Goal: Task Accomplishment & Management: Manage account settings

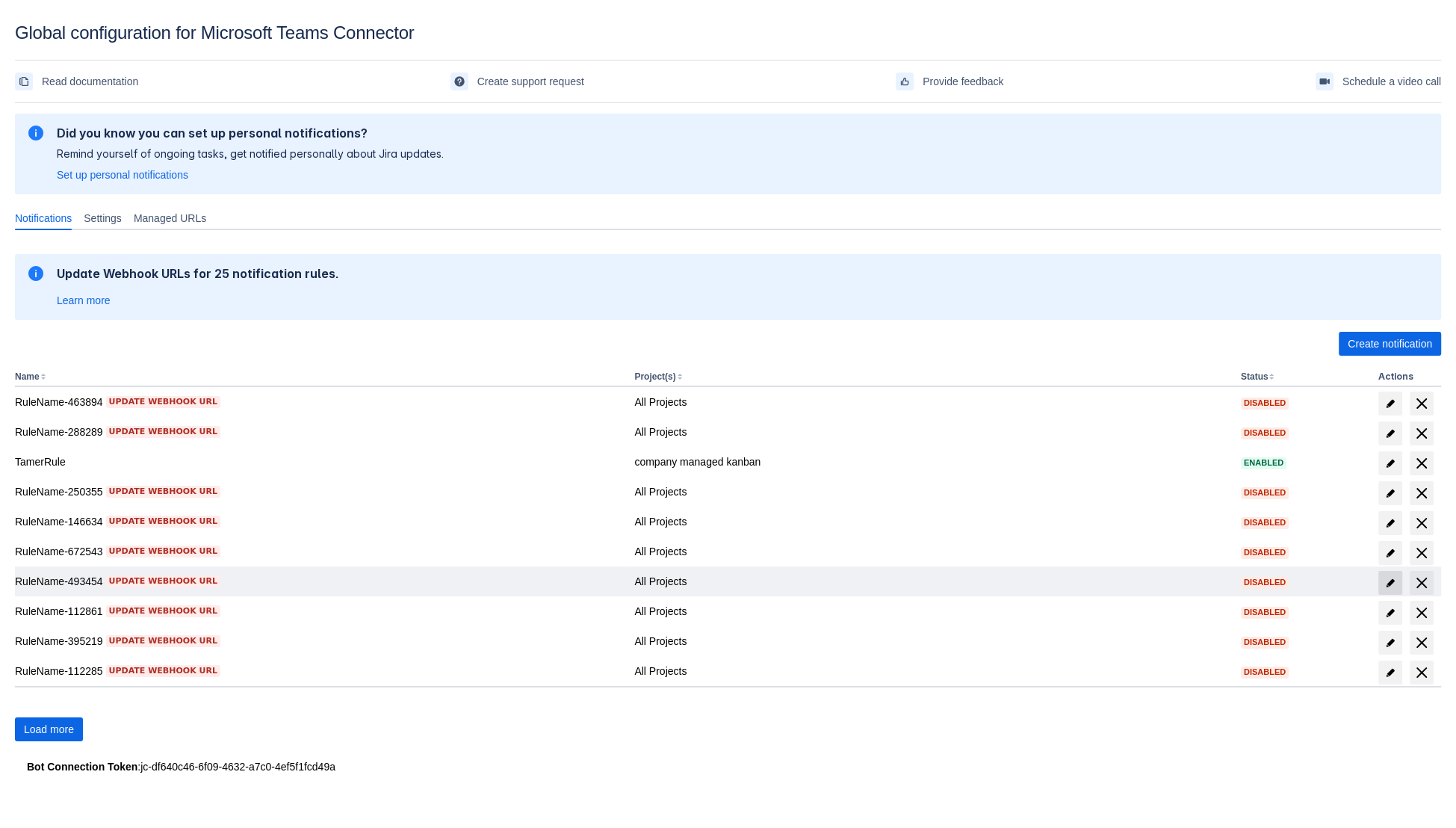
click at [1386, 582] on span "edit" at bounding box center [1390, 583] width 12 height 12
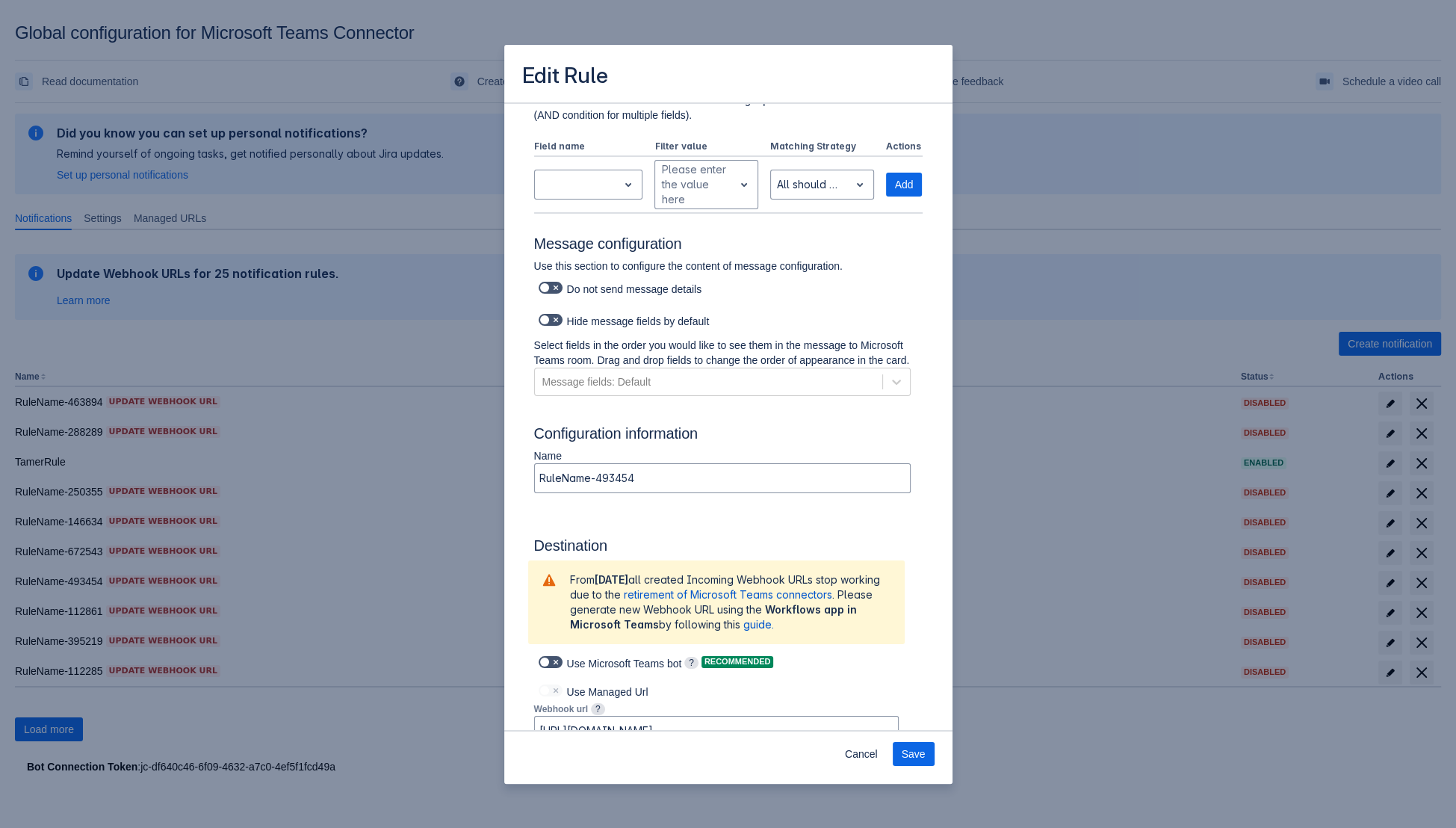
scroll to position [826, 0]
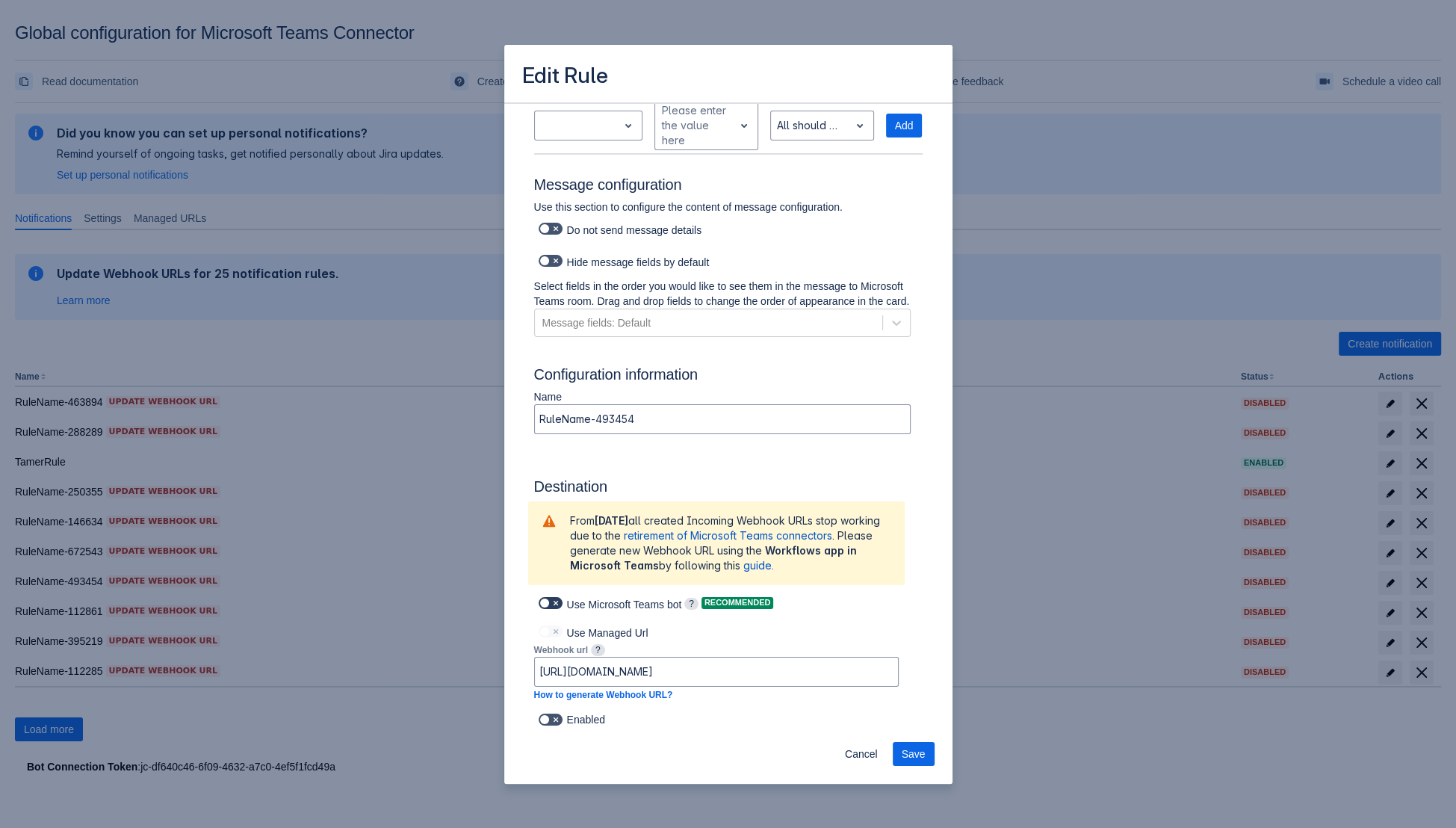
click at [553, 600] on span at bounding box center [556, 603] width 12 height 12
click at [548, 600] on input "checkbox" at bounding box center [543, 603] width 10 height 10
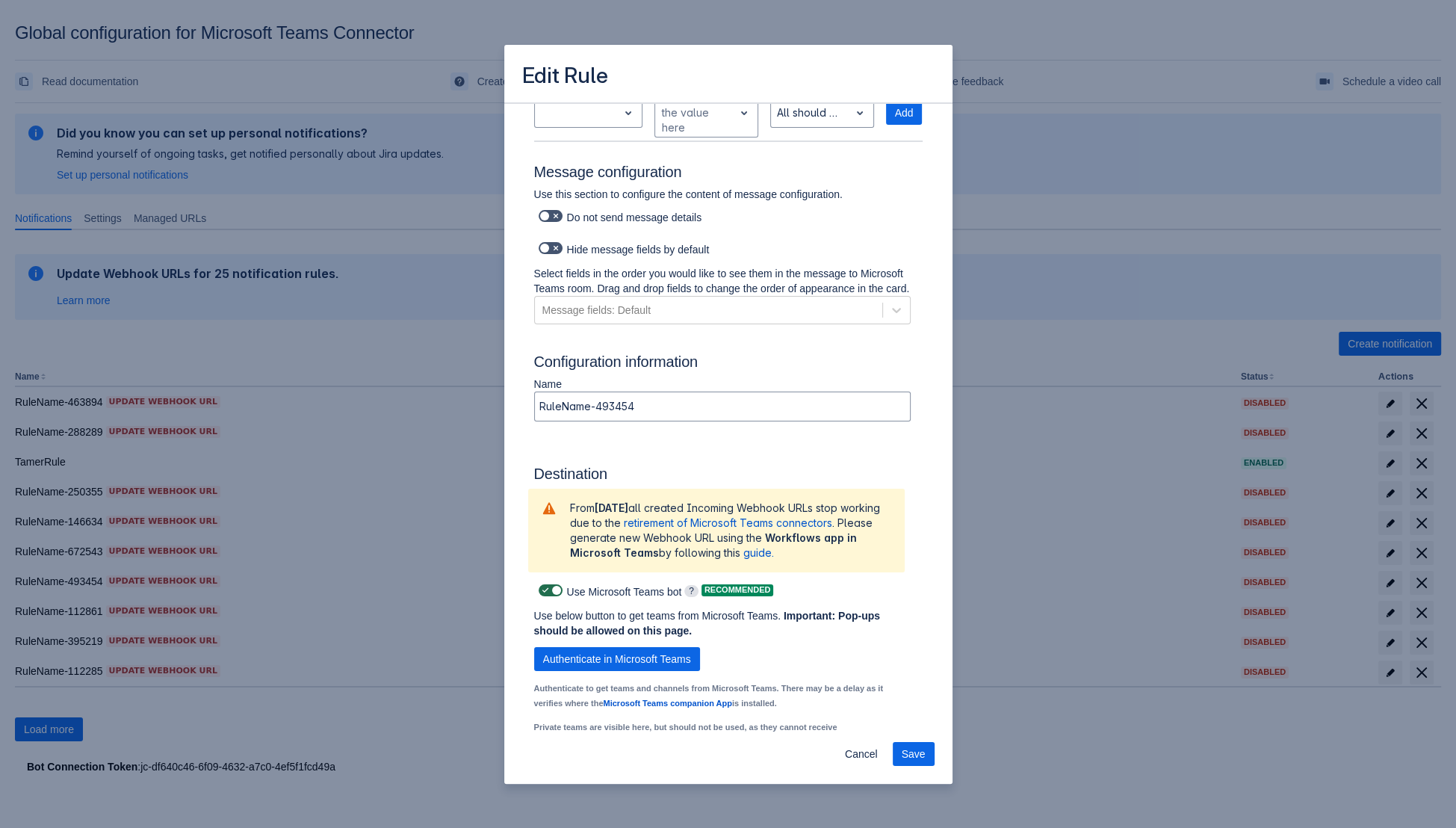
click at [554, 597] on span at bounding box center [556, 591] width 12 height 12
click at [548, 596] on input "checkbox" at bounding box center [543, 591] width 10 height 10
checkbox input "false"
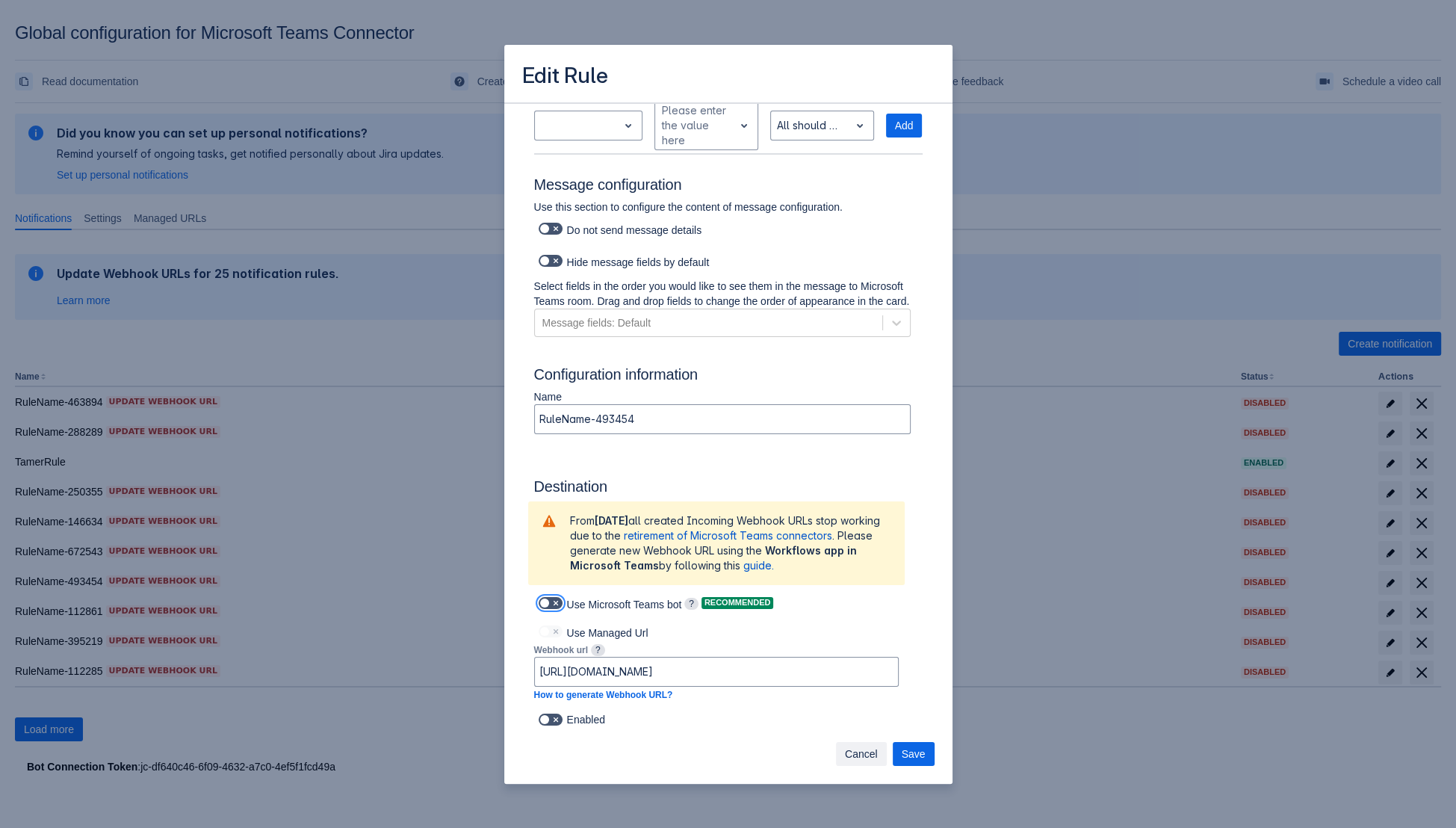
click at [860, 747] on span "Cancel" at bounding box center [861, 755] width 33 height 24
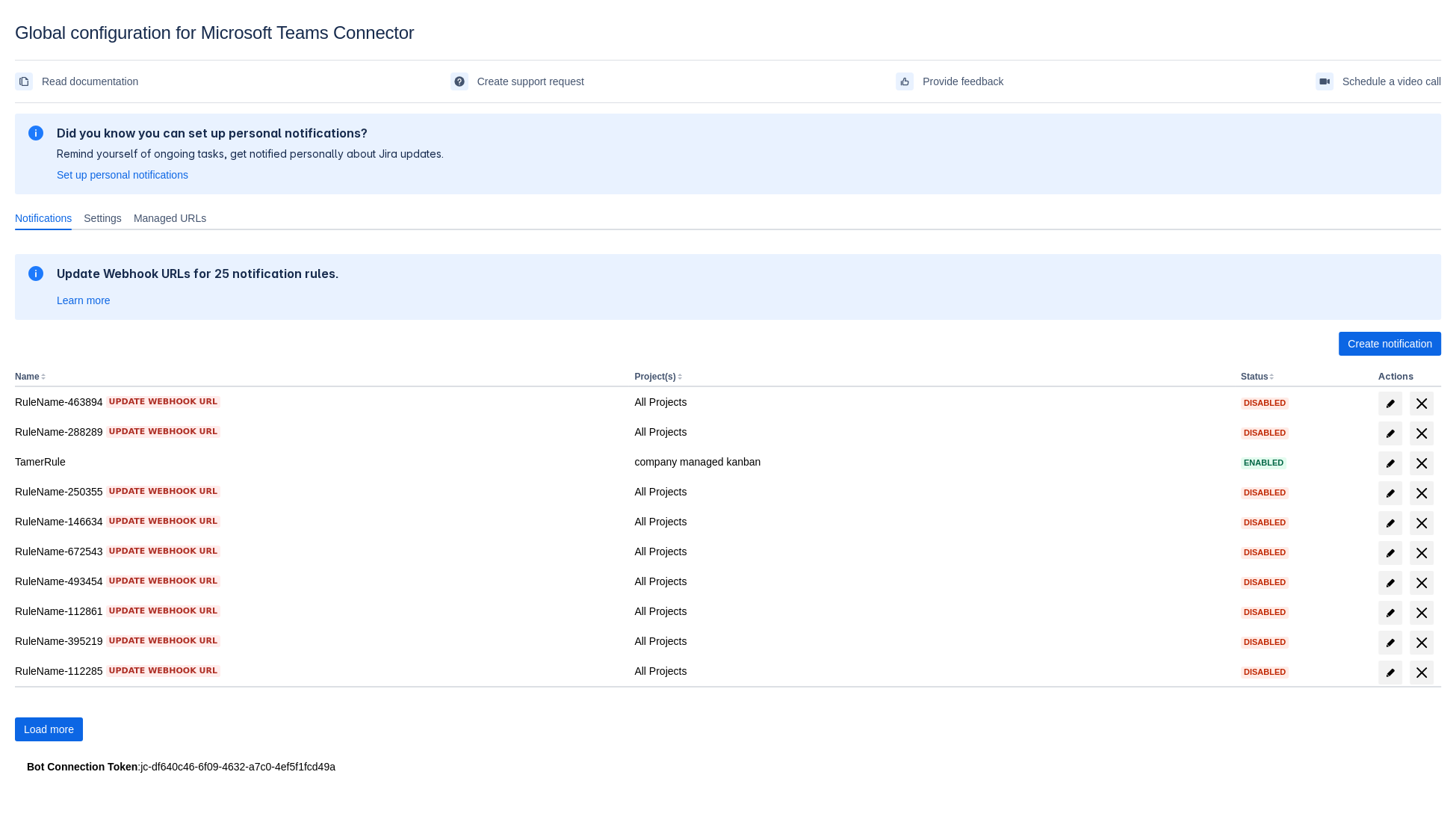
scroll to position [22, 0]
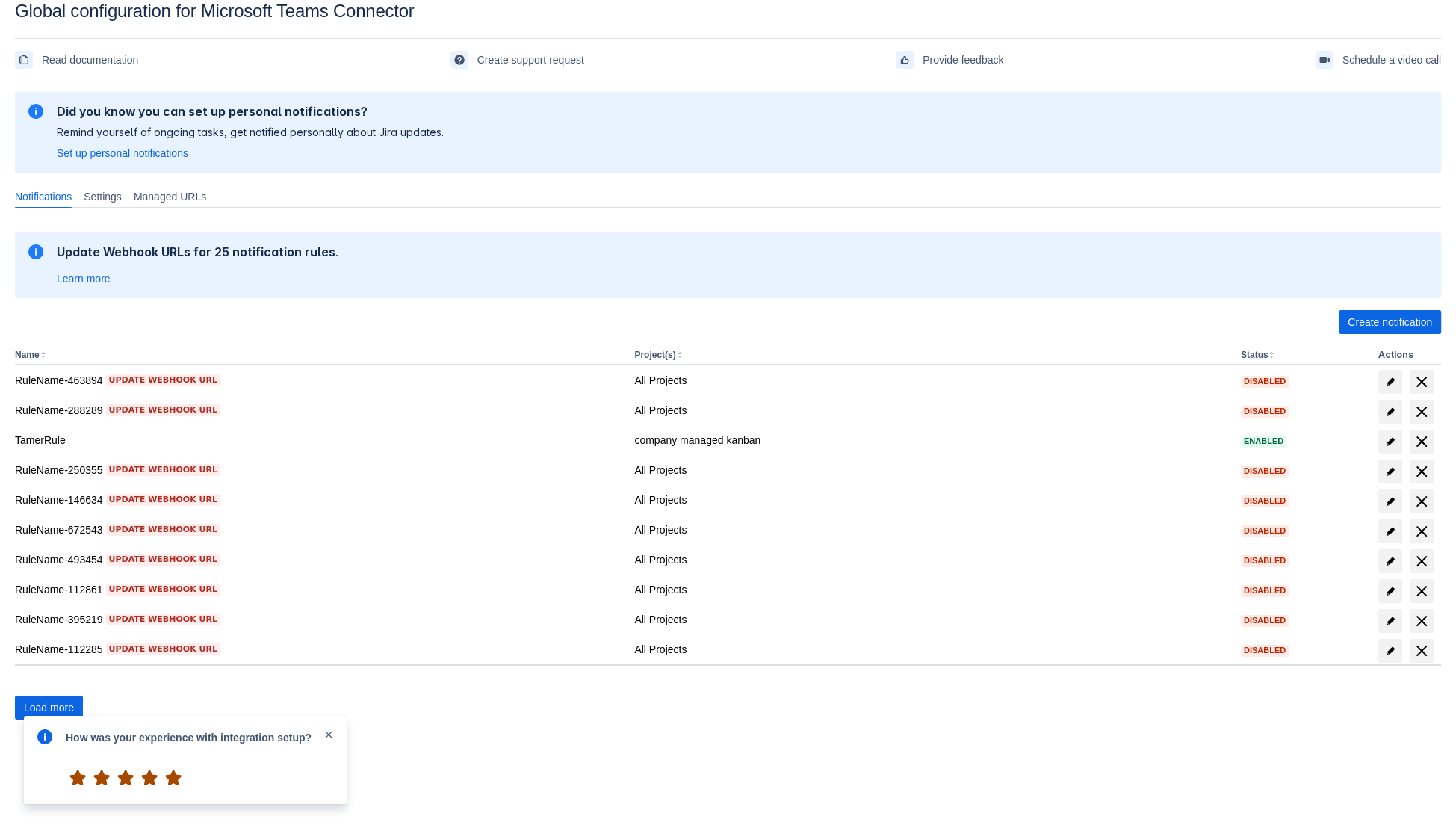
click at [175, 776] on span "5" at bounding box center [174, 779] width 24 height 24
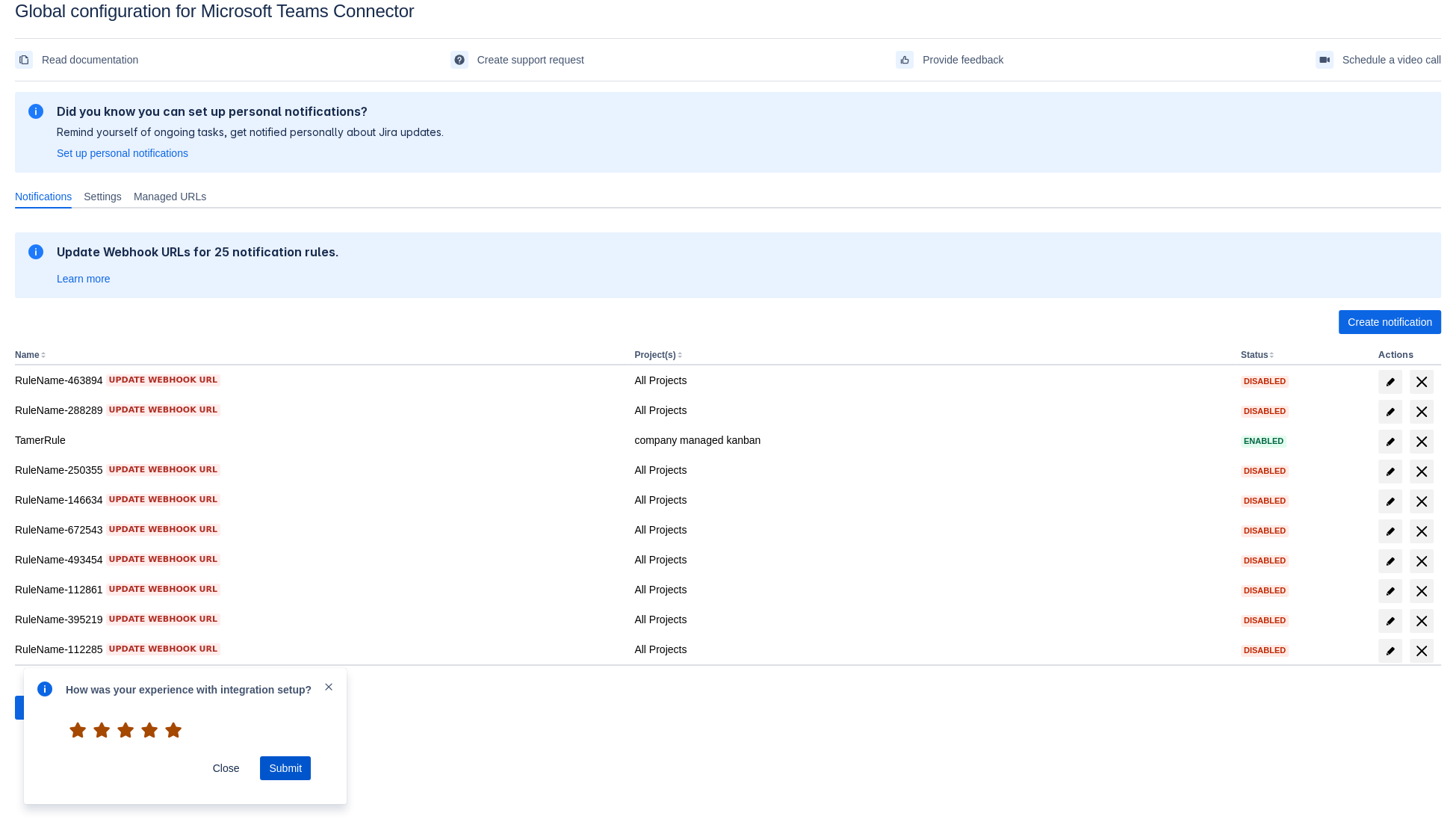
click at [284, 772] on span "Submit" at bounding box center [286, 769] width 33 height 24
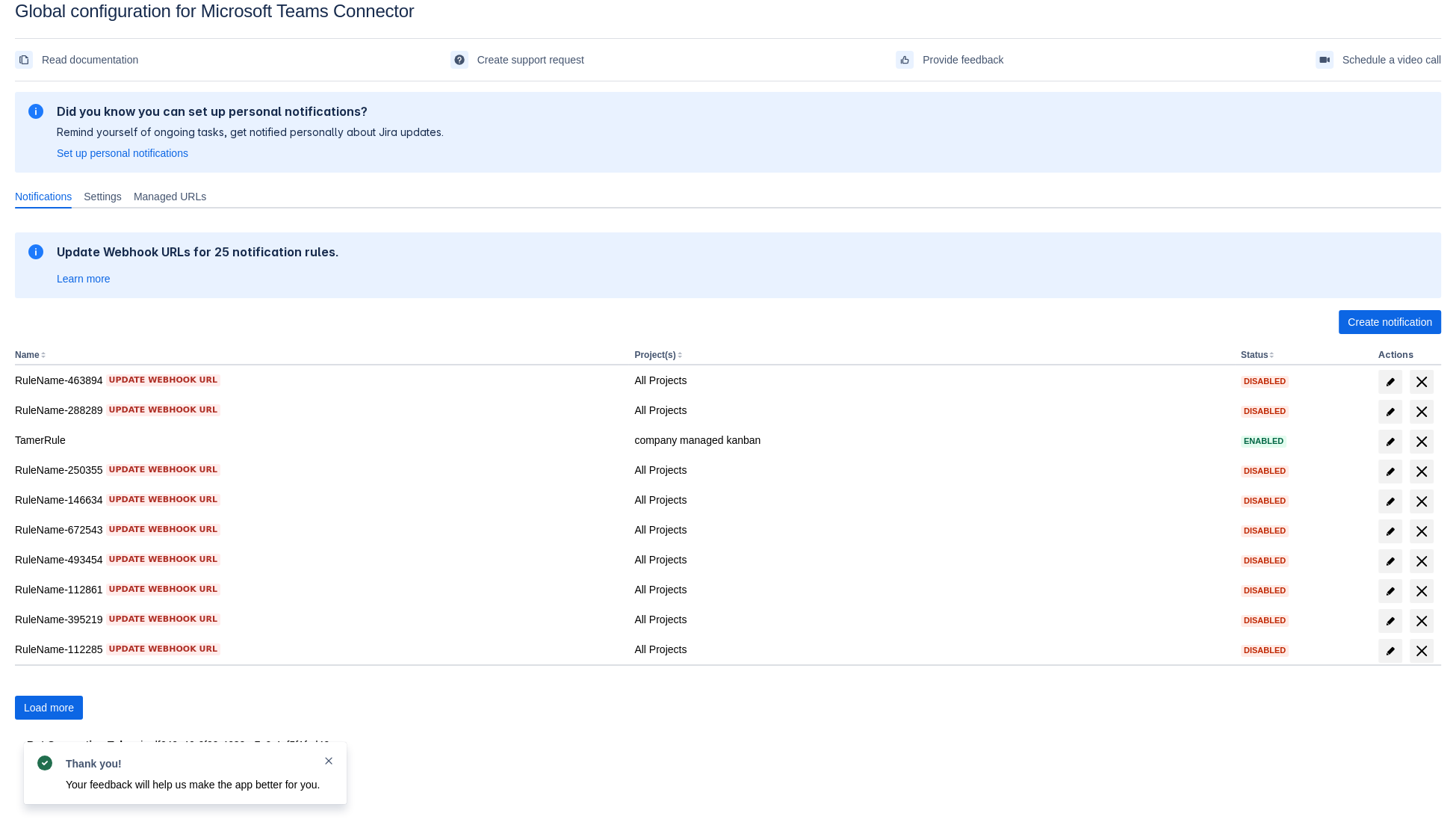
click at [323, 758] on span "close" at bounding box center [328, 761] width 12 height 12
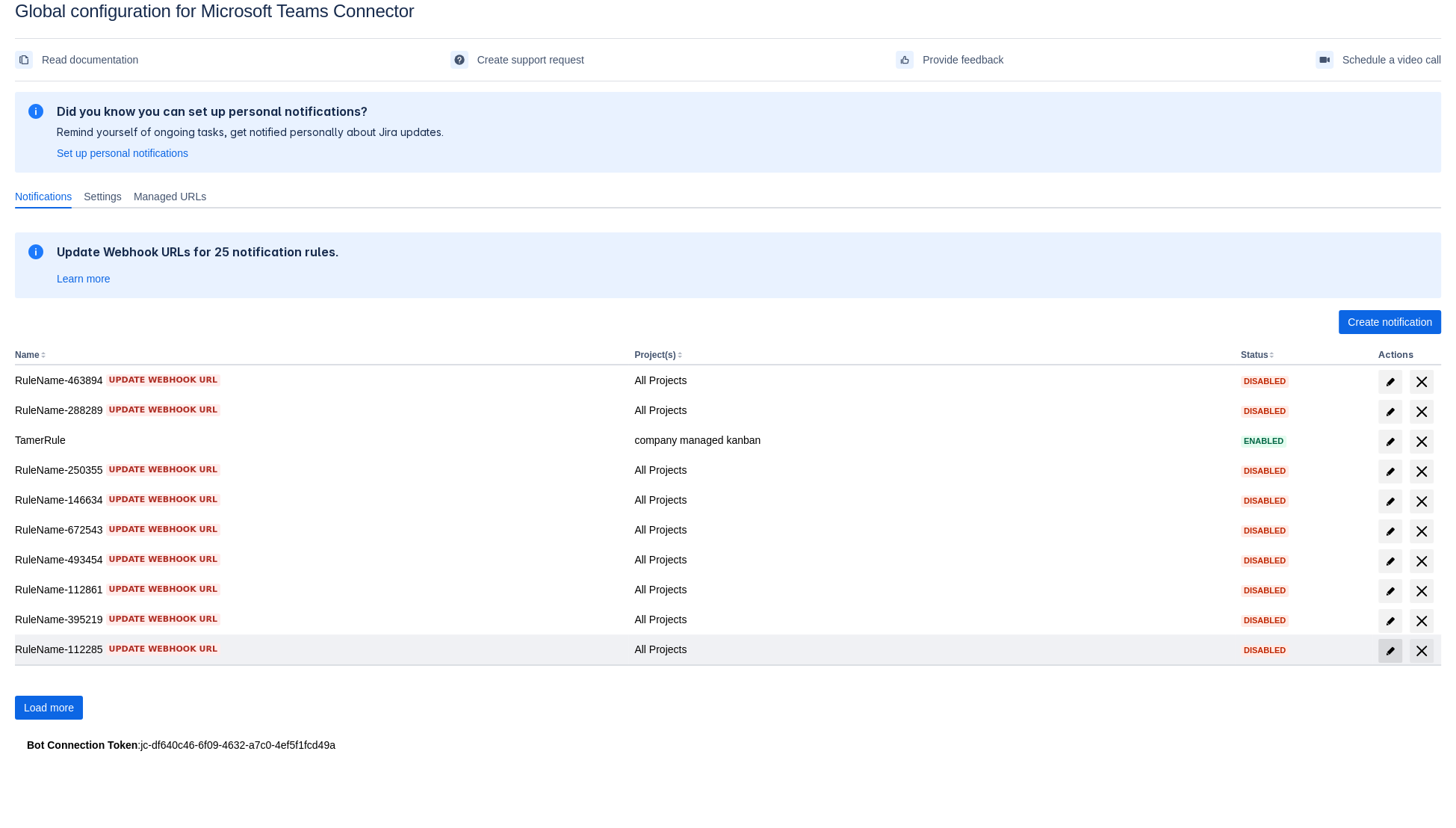
click at [1393, 652] on span "edit" at bounding box center [1390, 651] width 12 height 12
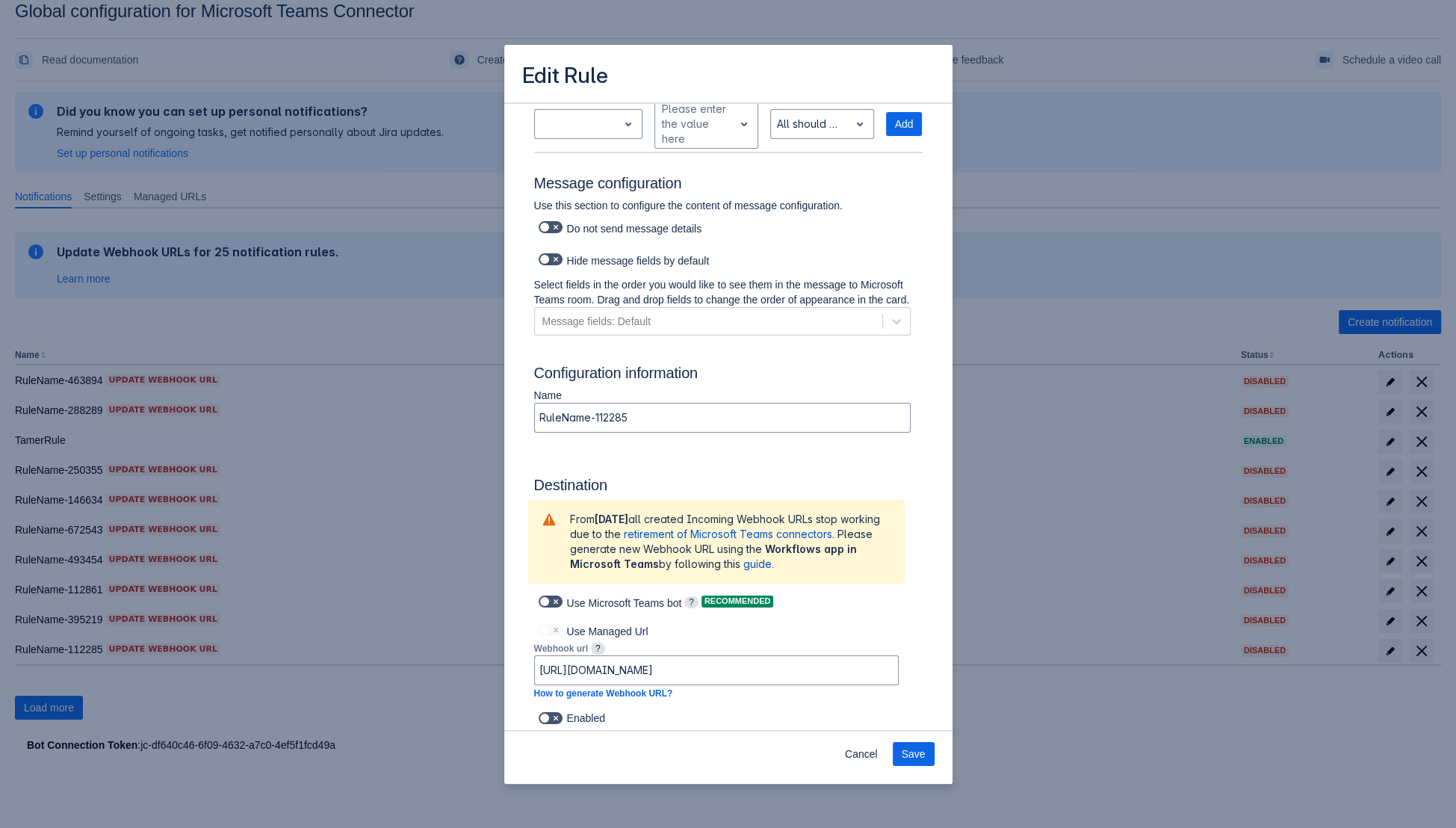
scroll to position [826, 0]
click at [579, 603] on div "Use Microsoft Teams bot" at bounding box center [608, 603] width 148 height 21
click at [558, 603] on span at bounding box center [556, 603] width 12 height 12
click at [548, 603] on input "checkbox" at bounding box center [543, 603] width 10 height 10
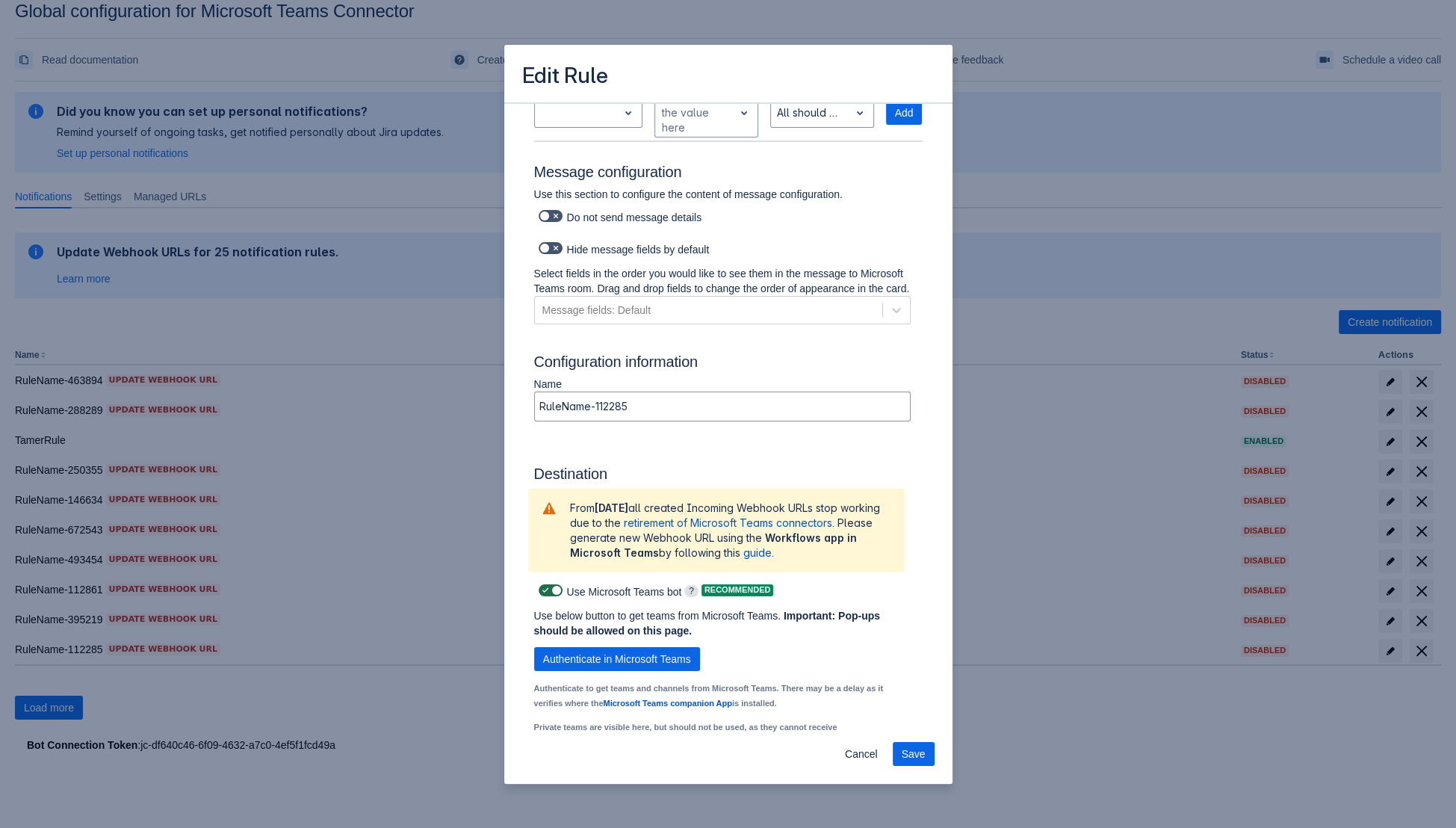
click at [558, 597] on span at bounding box center [556, 591] width 12 height 12
click at [548, 596] on input "checkbox" at bounding box center [543, 591] width 10 height 10
checkbox input "false"
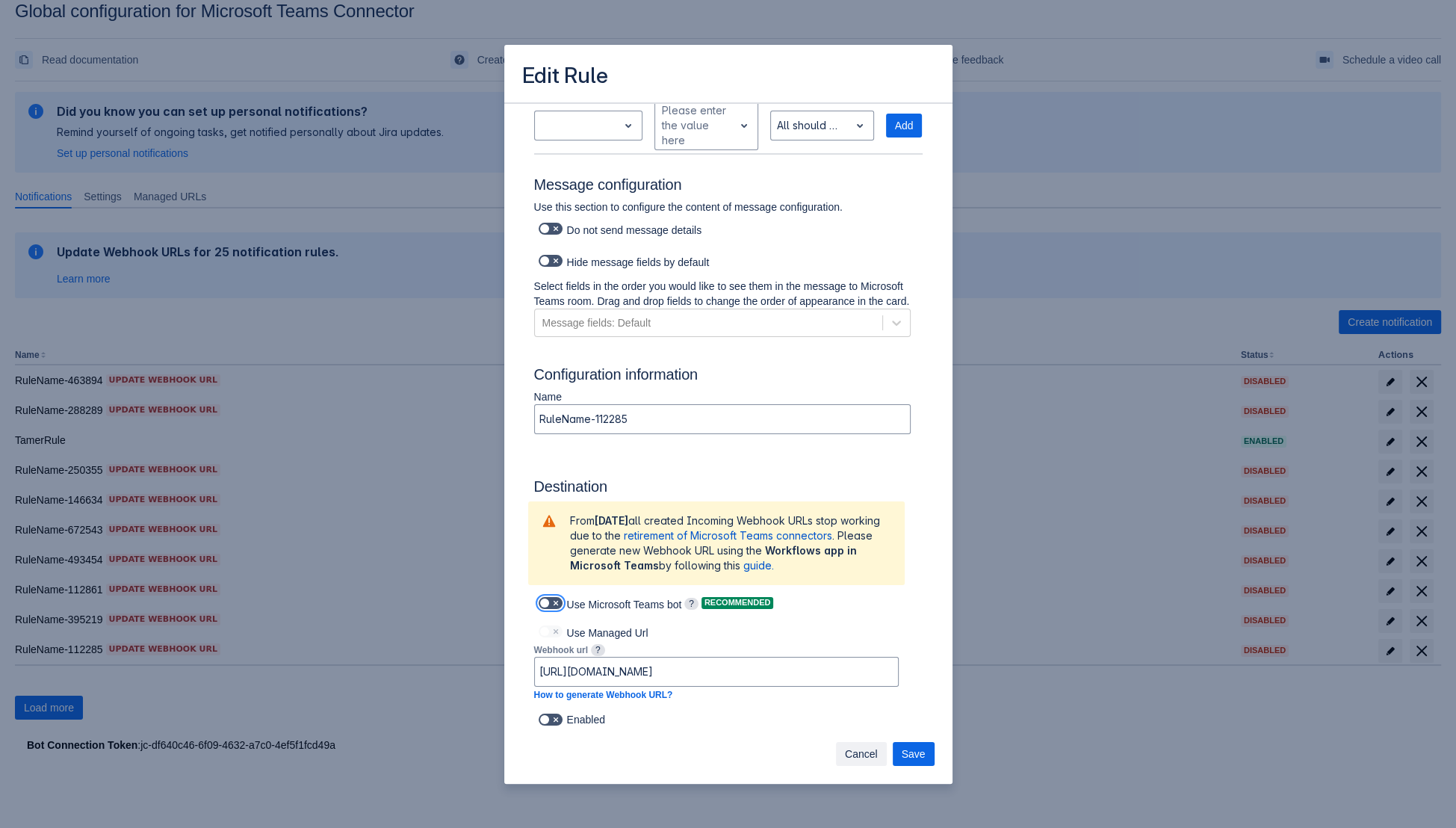
click at [865, 761] on span "Cancel" at bounding box center [861, 755] width 33 height 24
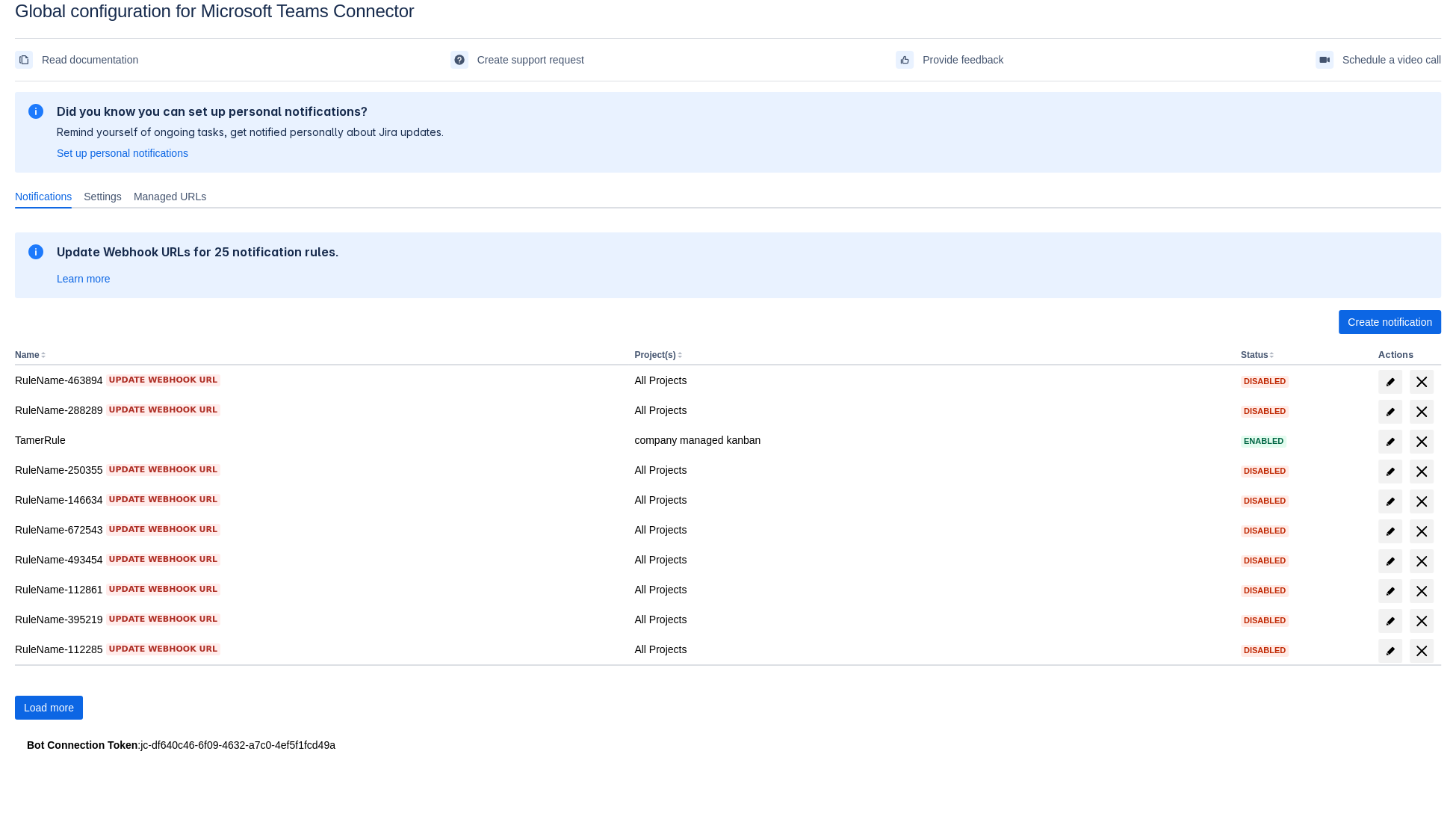
click at [865, 761] on div "Please refresh the page and try again. If the issue persist please contact supp…" at bounding box center [728, 438] width 1426 height 701
click at [66, 699] on span "Load more" at bounding box center [49, 708] width 50 height 24
